Goal: Task Accomplishment & Management: Use online tool/utility

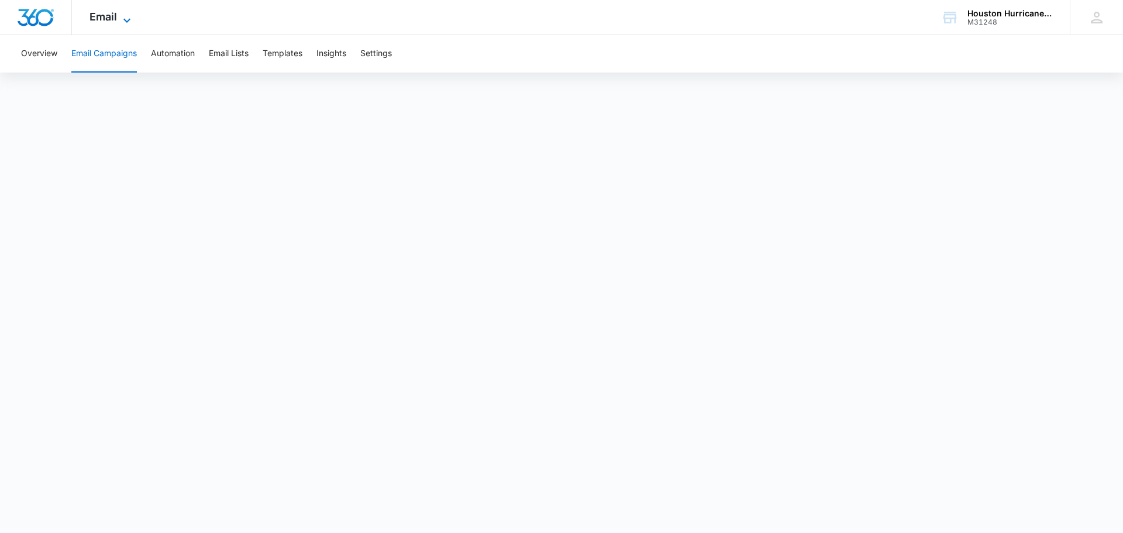
click at [127, 17] on icon at bounding box center [127, 20] width 14 height 14
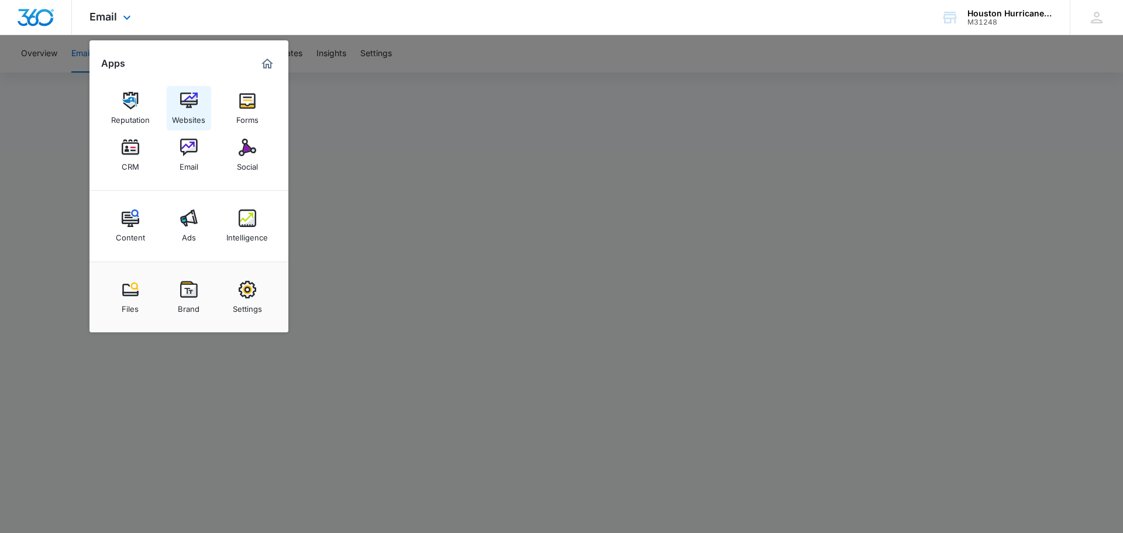
click at [198, 105] on link "Websites" at bounding box center [189, 108] width 44 height 44
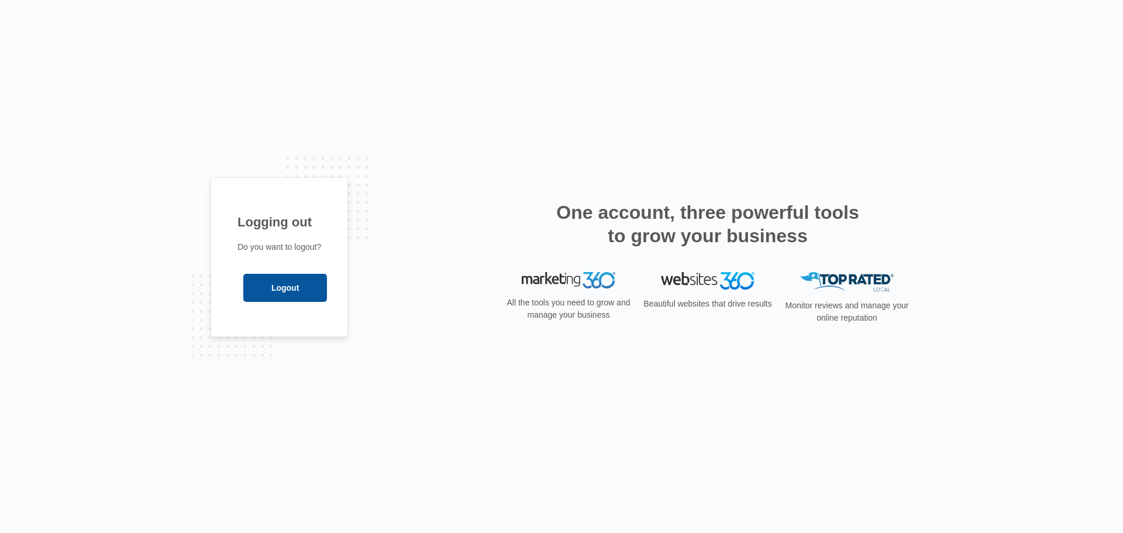
click at [297, 285] on input "Logout" at bounding box center [285, 288] width 84 height 28
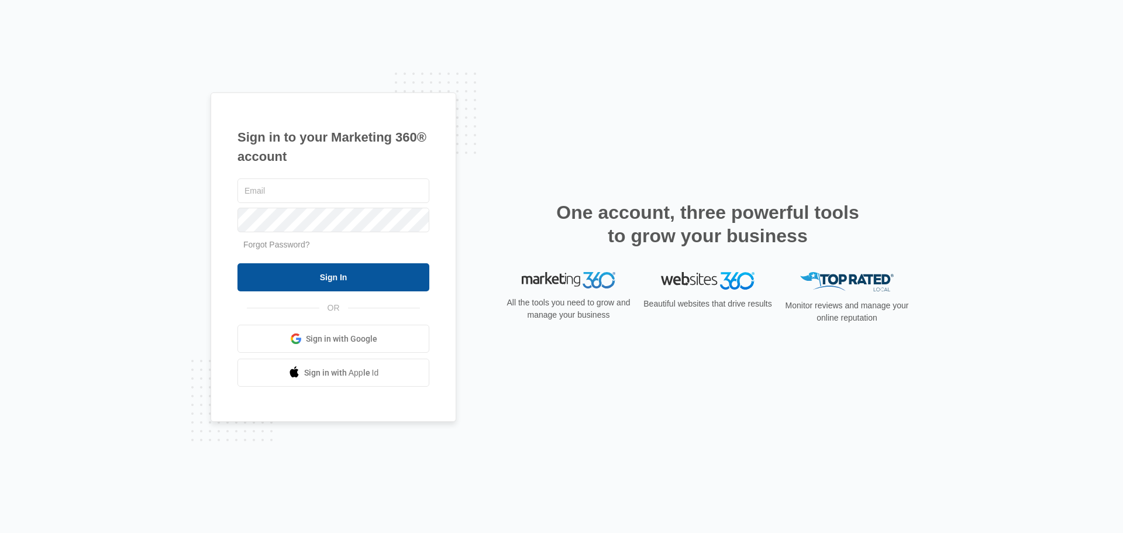
type input "[PERSON_NAME][EMAIL_ADDRESS][DOMAIN_NAME]"
click at [297, 267] on input "Sign In" at bounding box center [333, 277] width 192 height 28
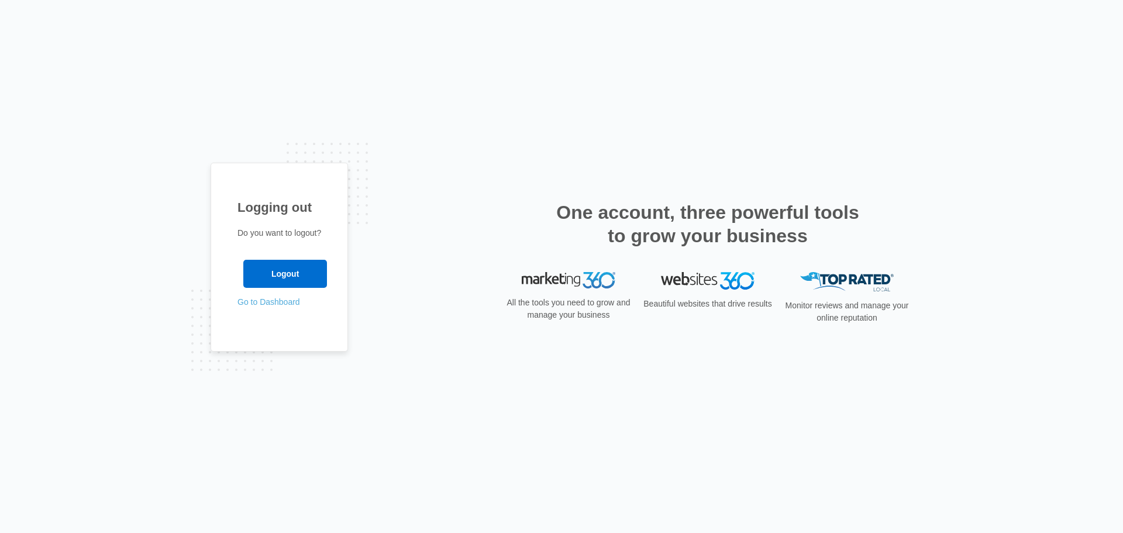
click at [291, 299] on link "Go to Dashboard" at bounding box center [268, 301] width 63 height 9
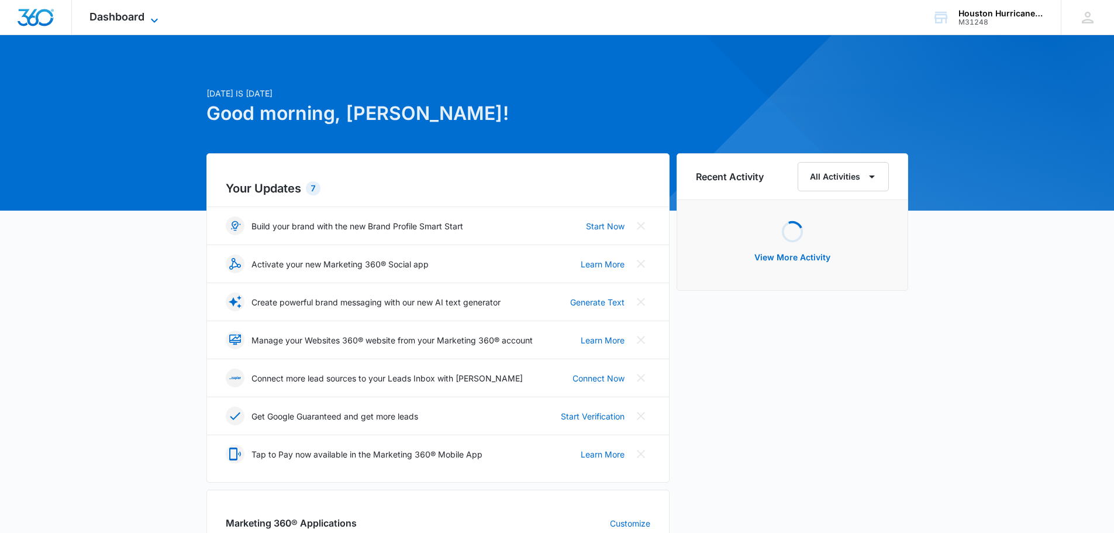
click at [150, 19] on icon at bounding box center [154, 20] width 14 height 14
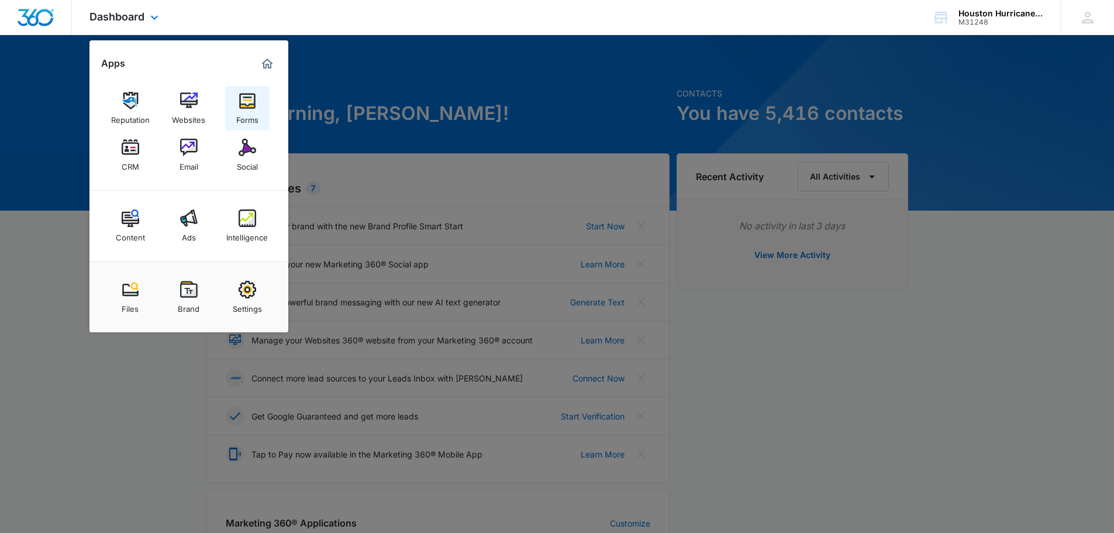
click at [243, 108] on img at bounding box center [248, 101] width 18 height 18
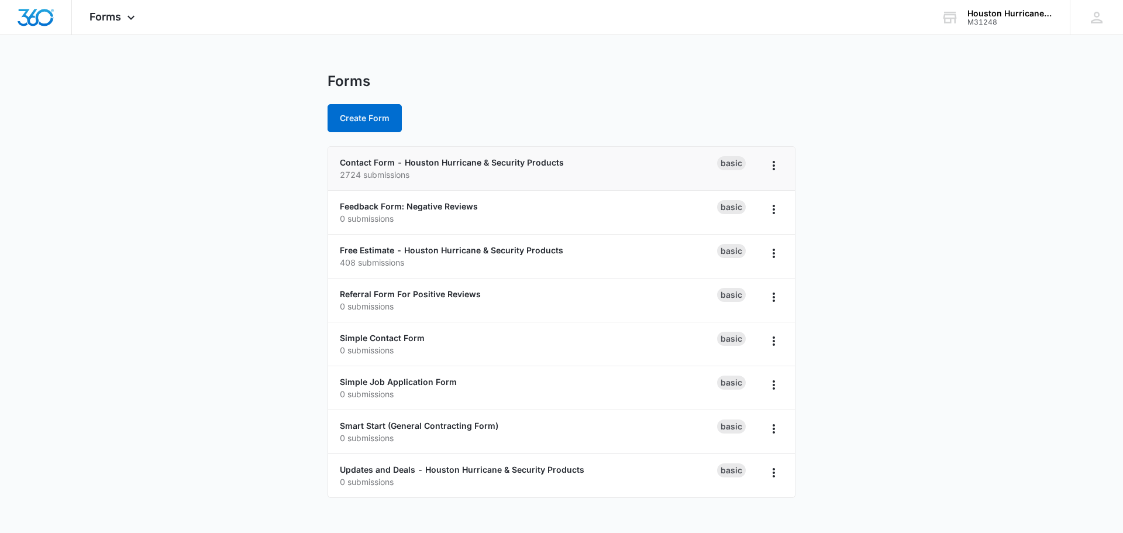
click at [393, 170] on p "2724 submissions" at bounding box center [528, 174] width 377 height 12
click at [398, 162] on link "Contact Form - Houston Hurricane & Security Products" at bounding box center [452, 162] width 224 height 10
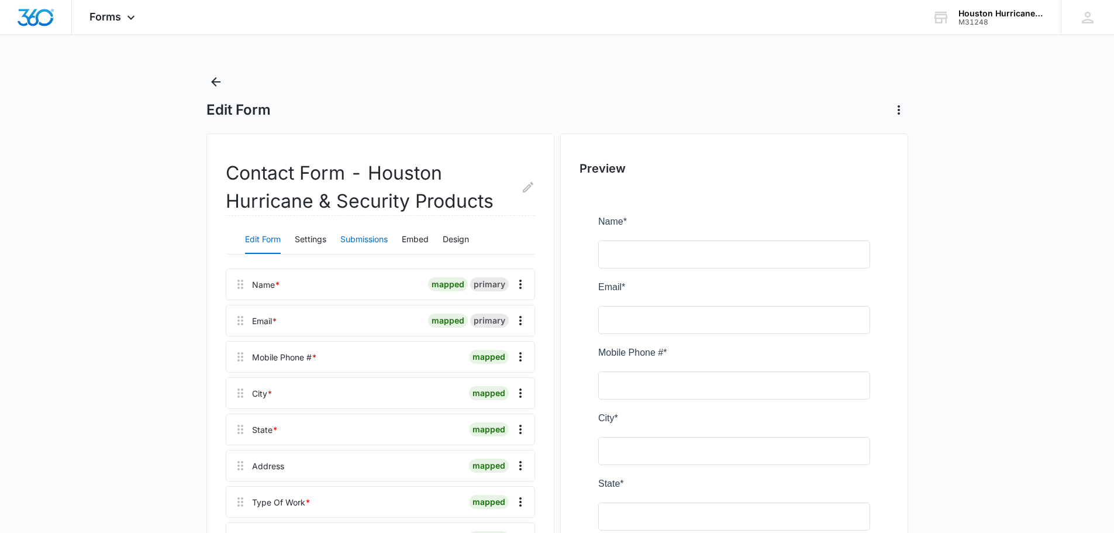
click at [368, 240] on button "Submissions" at bounding box center [363, 240] width 47 height 28
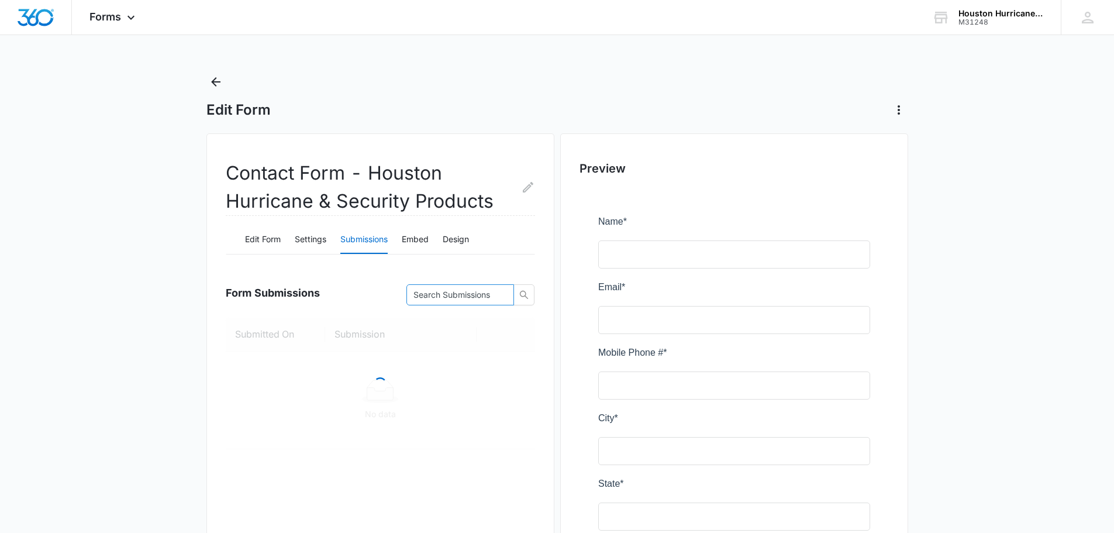
click at [462, 299] on input "text" at bounding box center [455, 294] width 84 height 13
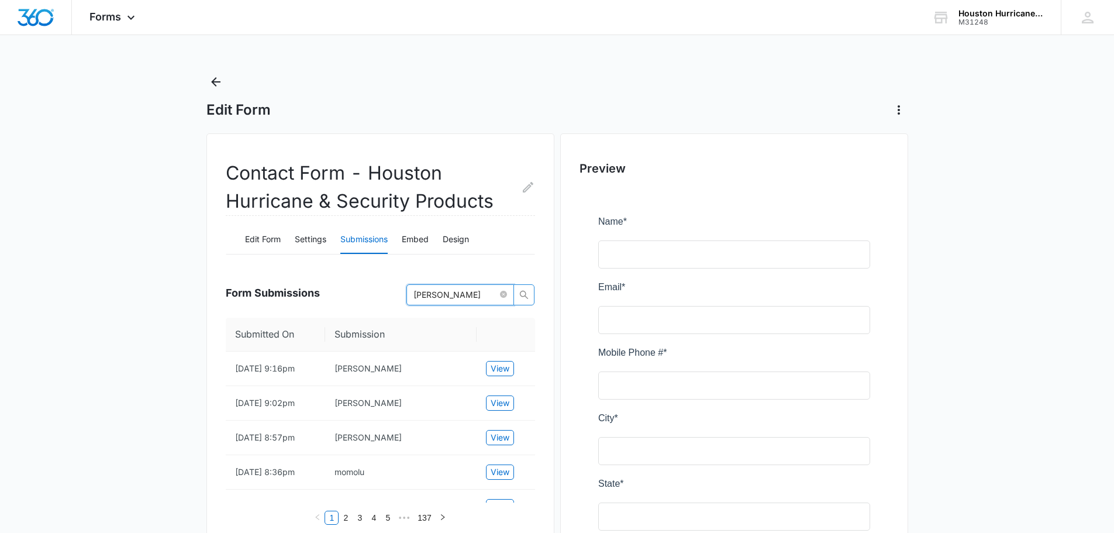
click at [521, 298] on icon "search" at bounding box center [523, 294] width 9 height 9
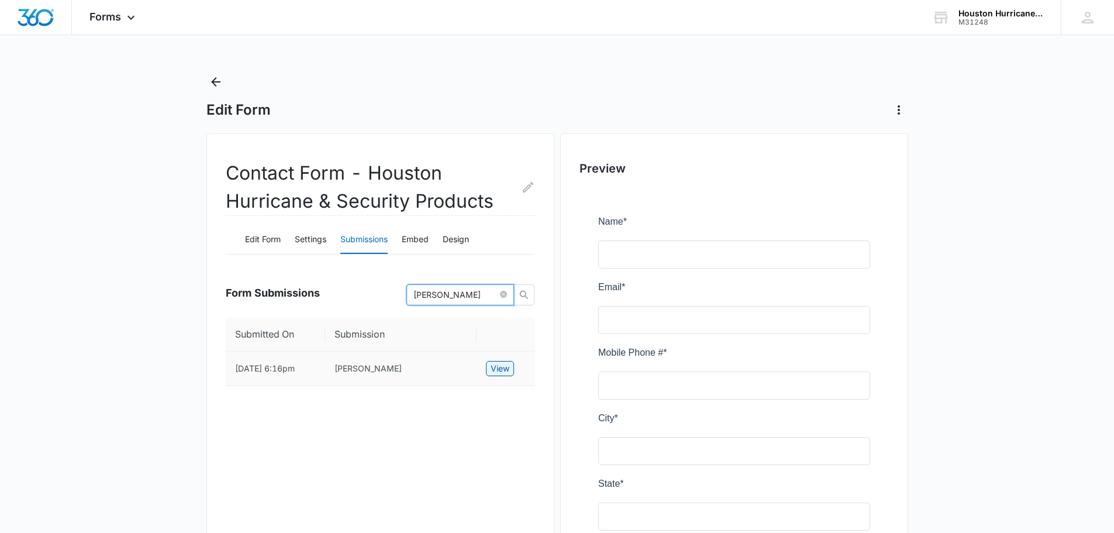
type input "[PERSON_NAME]"
click at [501, 371] on span "View" at bounding box center [500, 368] width 19 height 13
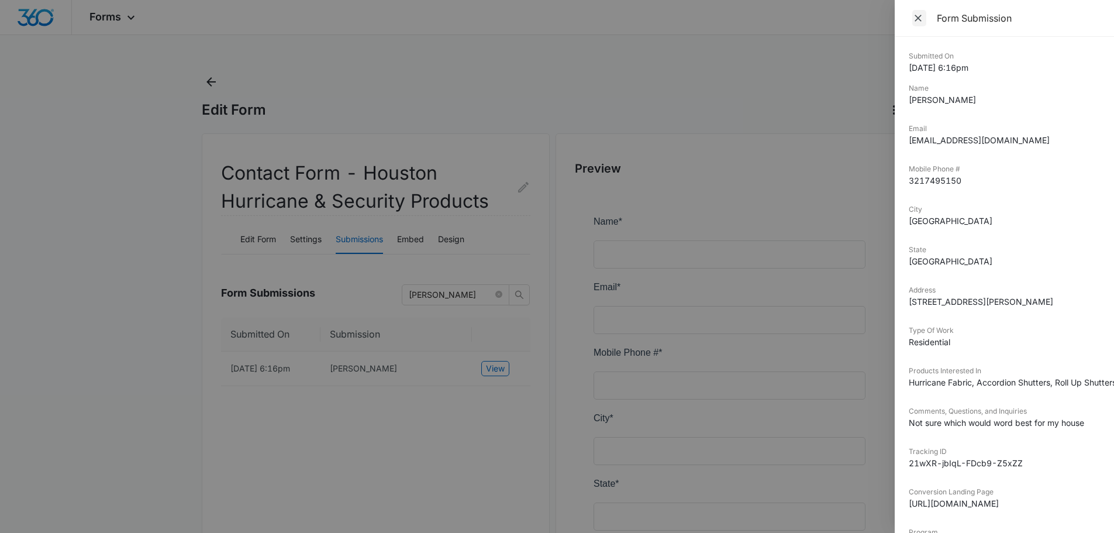
click at [921, 15] on icon "Close" at bounding box center [918, 18] width 7 height 7
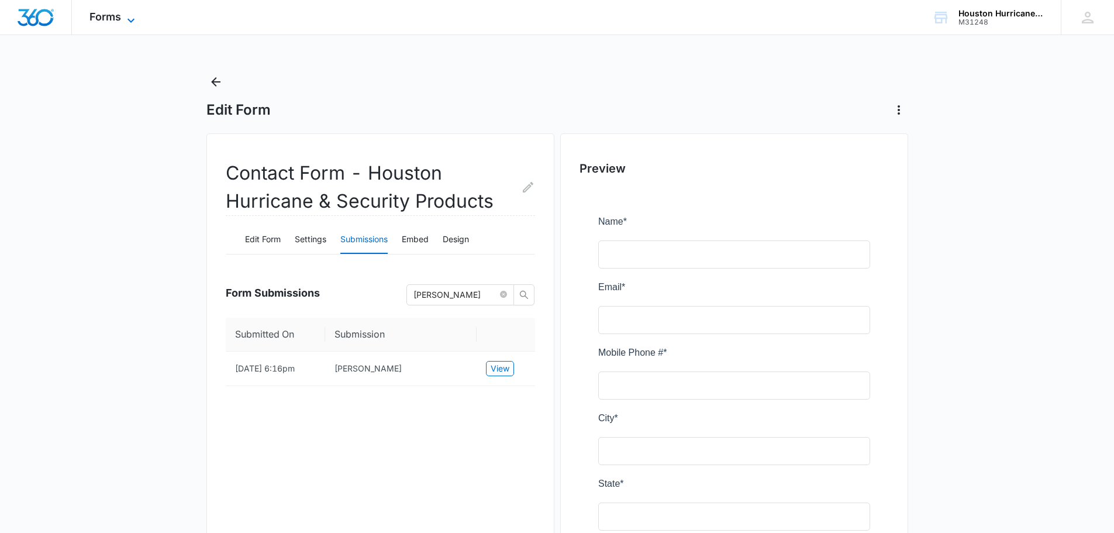
click at [116, 19] on span "Forms" at bounding box center [105, 17] width 32 height 12
